Goal: Information Seeking & Learning: Learn about a topic

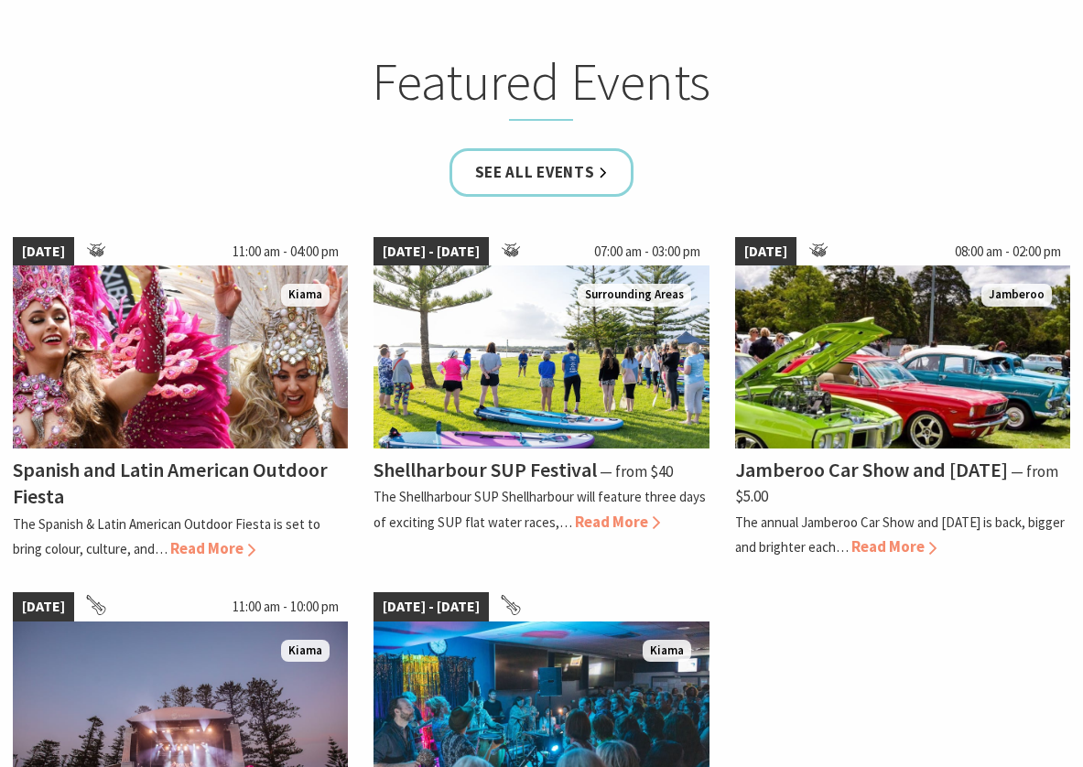
scroll to position [1282, 0]
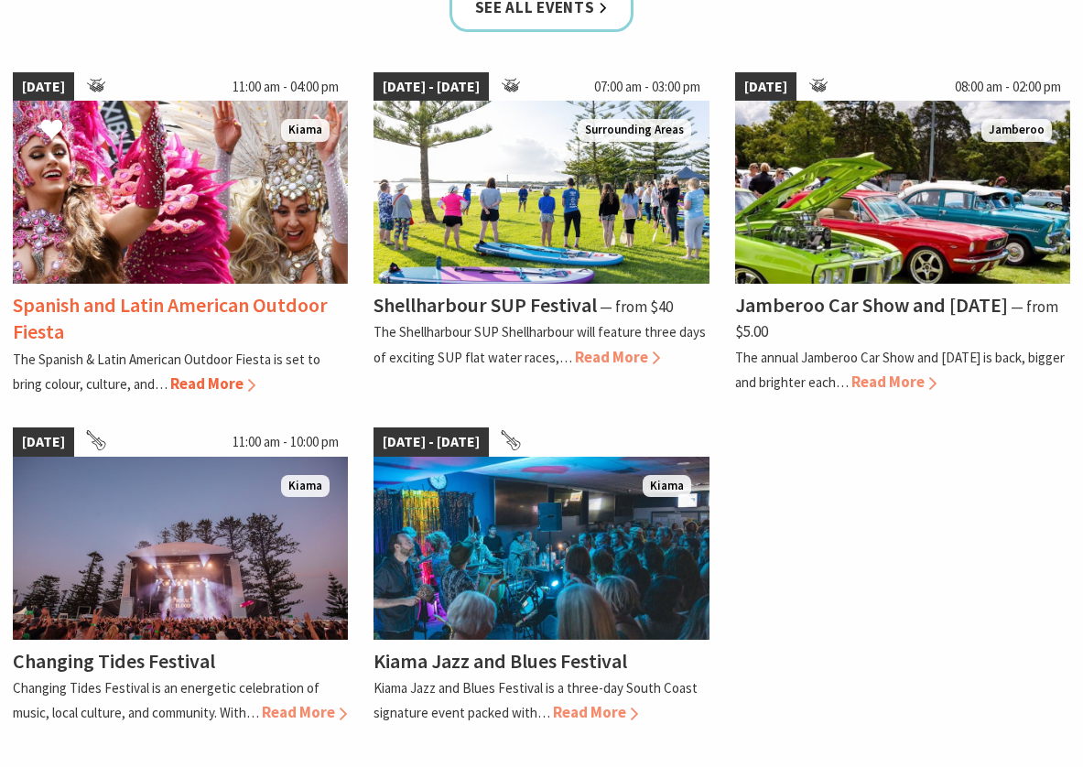
click at [214, 308] on h4 "Spanish and Latin American Outdoor Fiesta" at bounding box center [170, 318] width 315 height 52
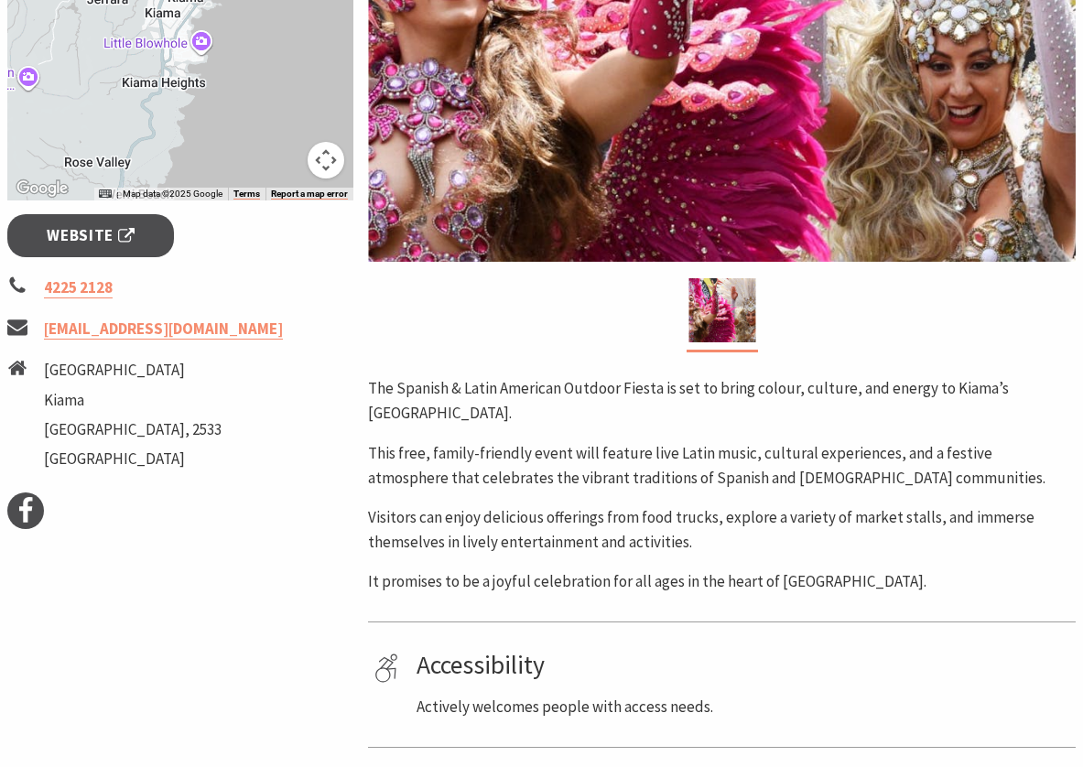
scroll to position [641, 0]
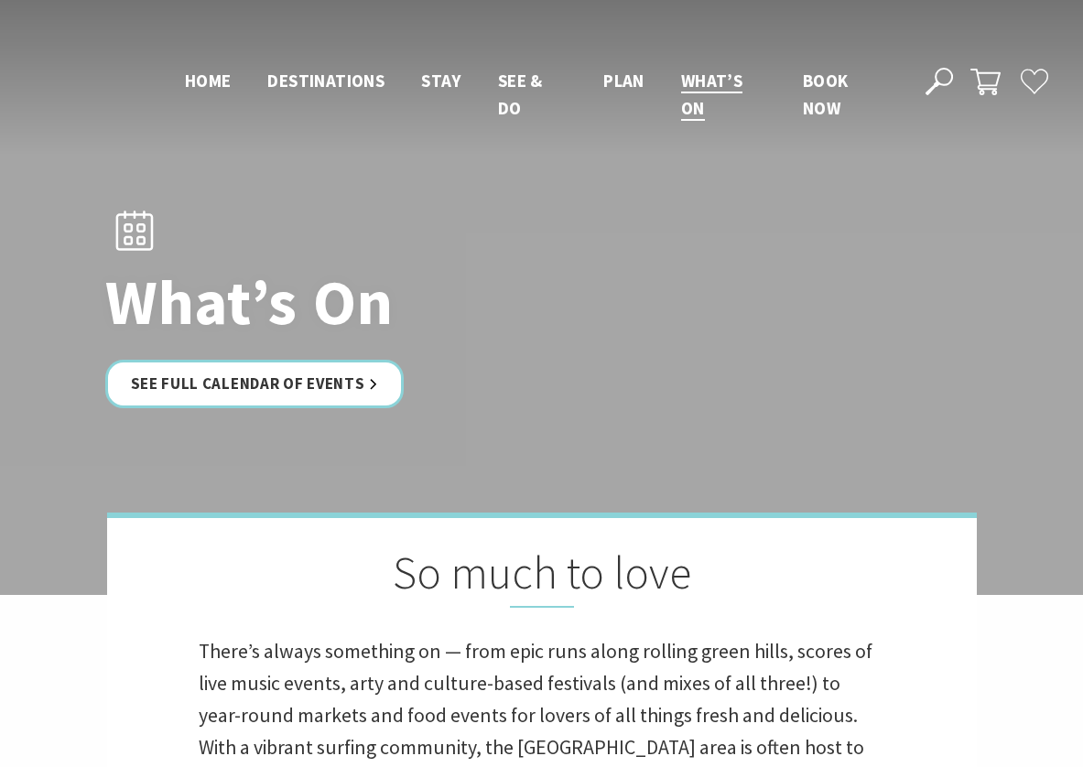
scroll to position [1254, 0]
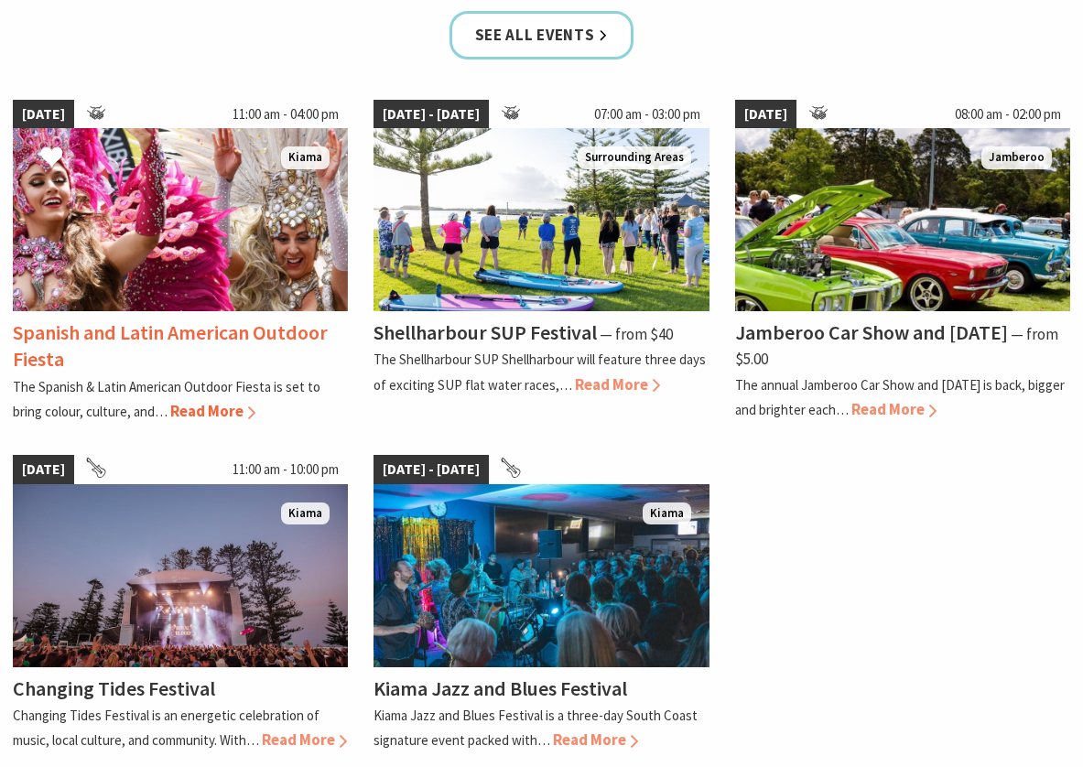
click at [71, 349] on div "Spanish and Latin American Outdoor Fiesta" at bounding box center [180, 346] width 335 height 53
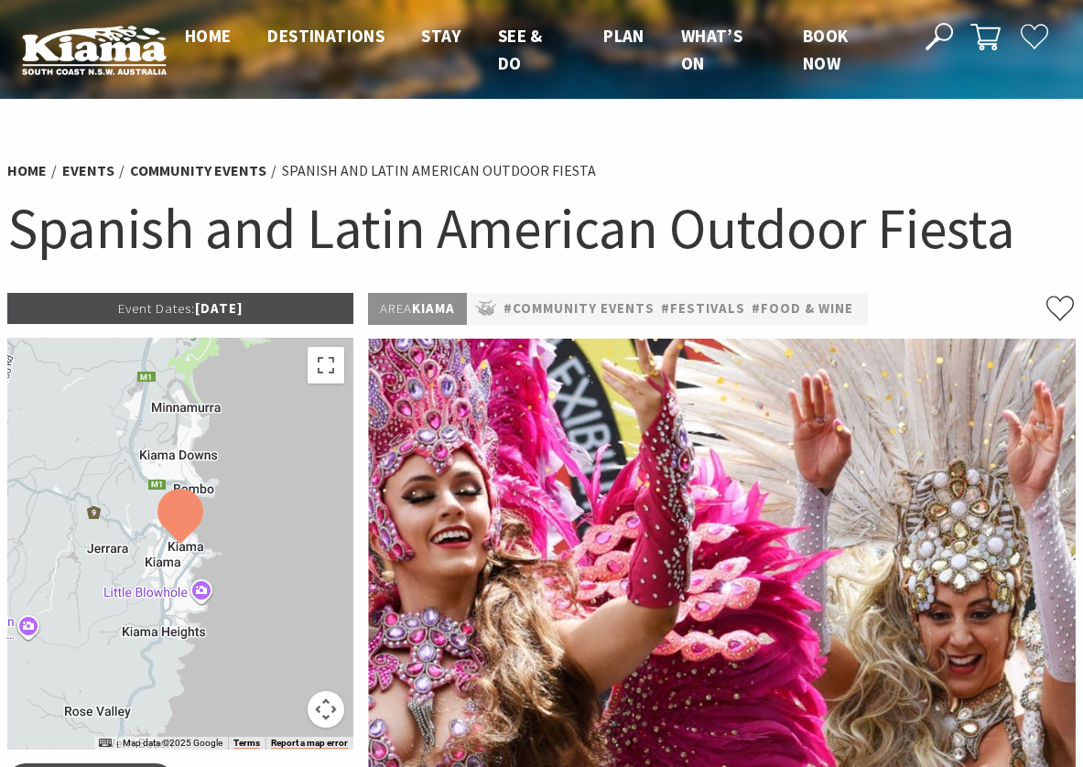
scroll to position [641, 0]
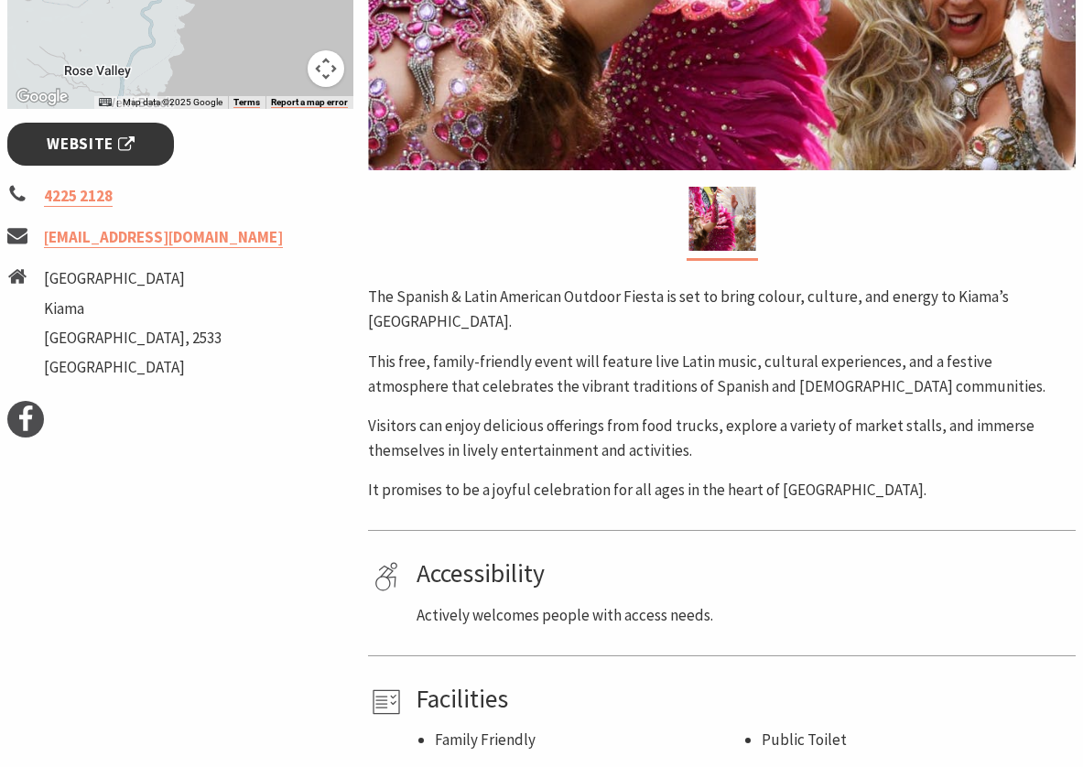
click at [124, 155] on span "Website" at bounding box center [91, 144] width 88 height 25
